Goal: Navigation & Orientation: Find specific page/section

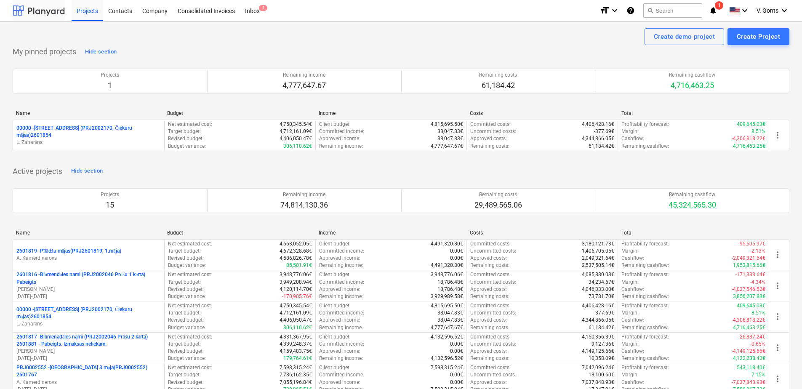
click at [50, 11] on div at bounding box center [39, 10] width 52 height 21
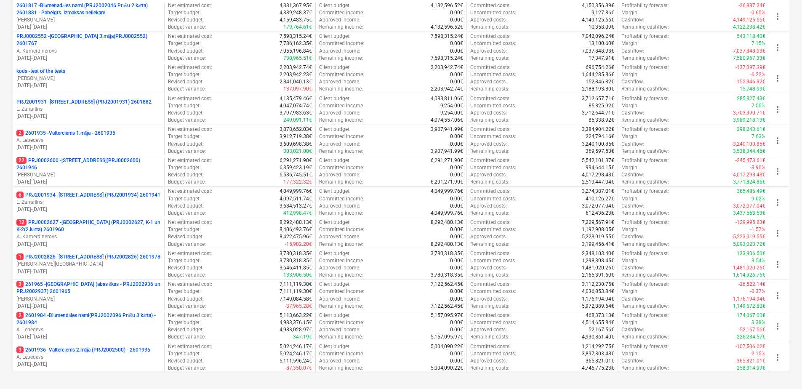
scroll to position [383, 0]
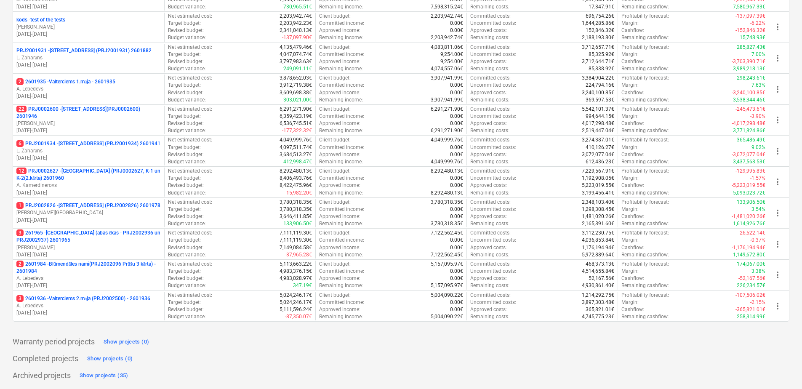
click at [86, 271] on p "2 2601984 - Blūmendāles nami(PRJ2002096 Prūšu 3 kārta) - 2601984" at bounding box center [88, 268] width 144 height 14
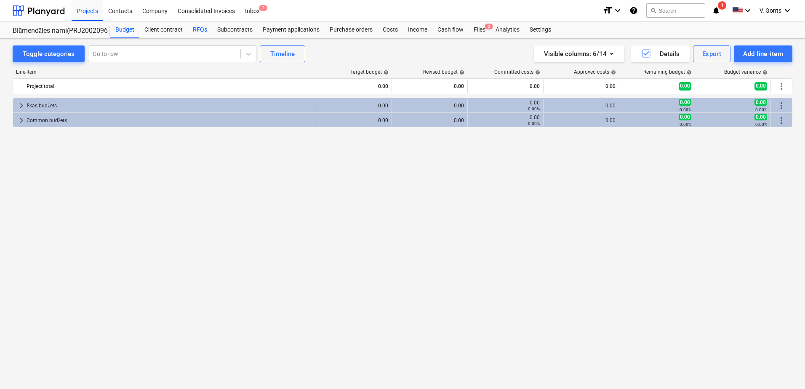
click at [199, 32] on div "RFQs" at bounding box center [200, 29] width 24 height 17
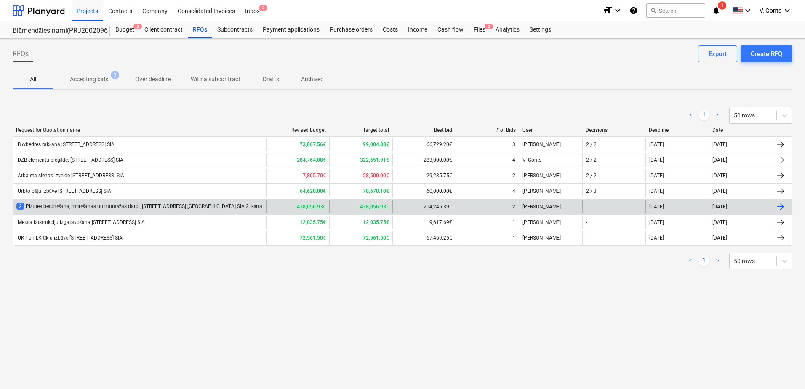
click at [126, 207] on div "2 Plātnes betonēšana, mūrēšanas un montāžas darbi, [STREET_ADDRESS] [GEOGRAPHIC…" at bounding box center [139, 206] width 246 height 7
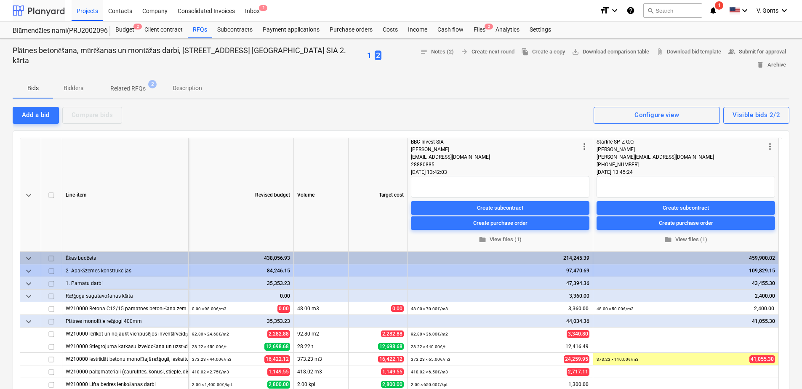
click at [37, 7] on div at bounding box center [39, 10] width 52 height 21
